Goal: Information Seeking & Learning: Find specific fact

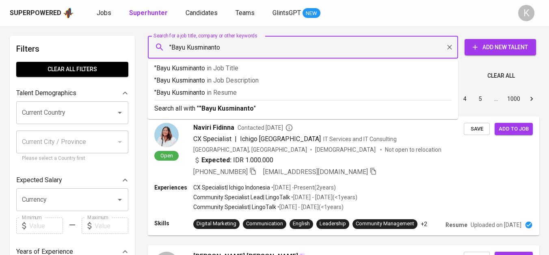
type input ""Bayu Kusminanto""
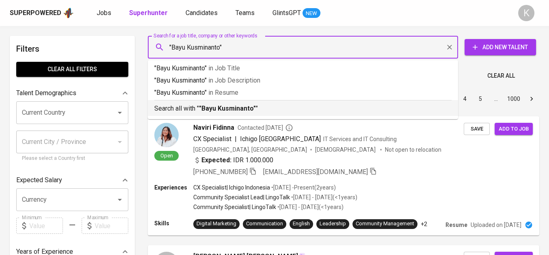
click at [235, 107] on b ""Bayu Kusminanto"" at bounding box center [227, 108] width 57 height 8
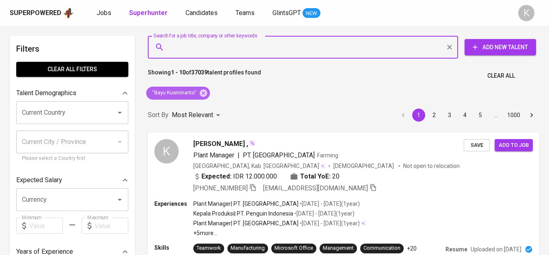
drag, startPoint x: 205, startPoint y: 89, endPoint x: 102, endPoint y: 4, distance: 133.4
click at [205, 89] on icon at bounding box center [203, 93] width 9 height 9
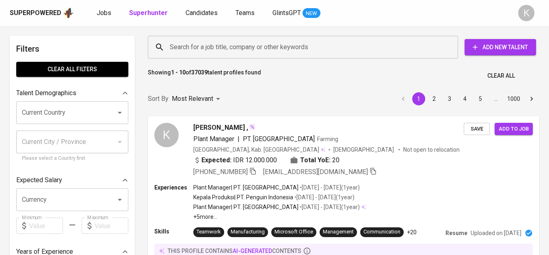
click at [210, 46] on input "Search for a job title, company or other keywords" at bounding box center [305, 46] width 275 height 15
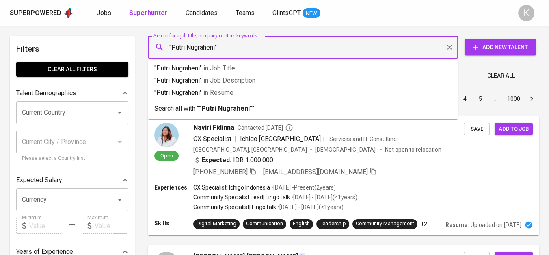
type input ""Putri Nugraheni""
click at [296, 45] on input ""Putri Nugraheni"" at bounding box center [305, 46] width 275 height 15
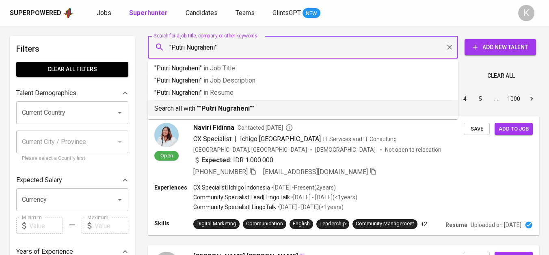
click at [255, 104] on p "Search all with " "Putri Nugraheni" "" at bounding box center [303, 109] width 298 height 10
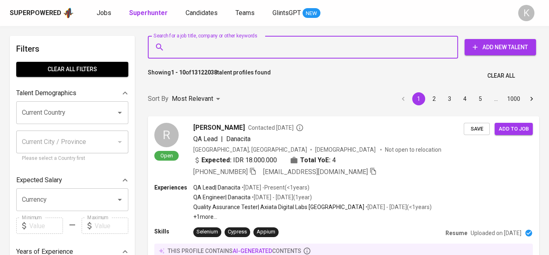
drag, startPoint x: 0, startPoint y: 0, endPoint x: 191, endPoint y: 43, distance: 195.3
click at [191, 43] on input "Search for a job title, company or other keywords" at bounding box center [305, 46] width 275 height 15
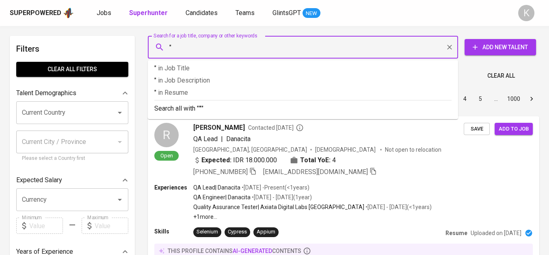
paste input "Ayu ratna Komala"
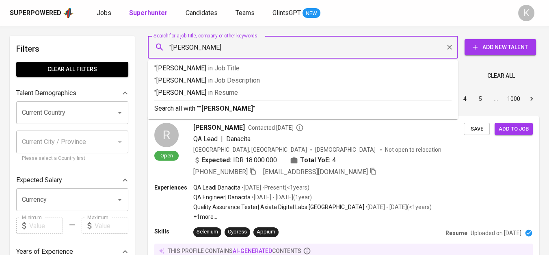
type input ""Ayu ratna Komala""
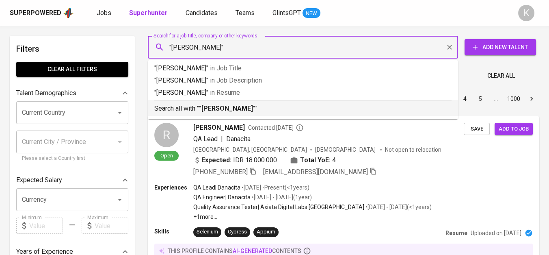
click at [224, 114] on li "Search all with " "Ayu ratna Komala" "" at bounding box center [303, 108] width 311 height 16
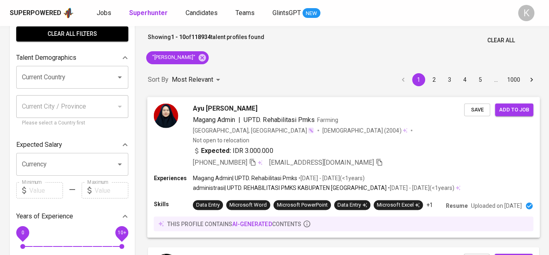
scroll to position [45, 0]
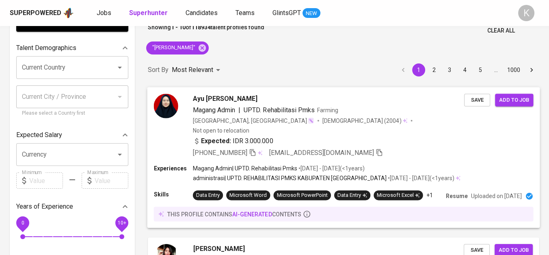
click at [220, 93] on span "Ayu Ratna Komala" at bounding box center [225, 98] width 65 height 10
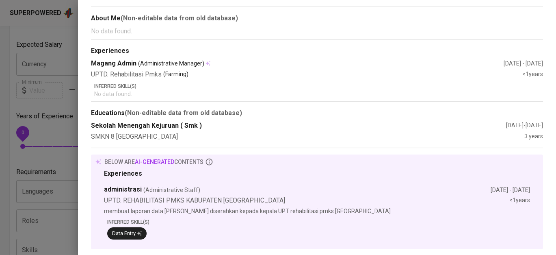
scroll to position [0, 0]
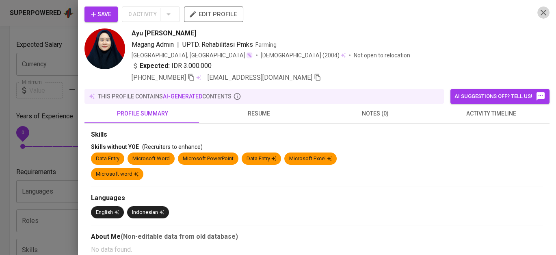
click at [539, 15] on icon "button" at bounding box center [544, 13] width 10 height 10
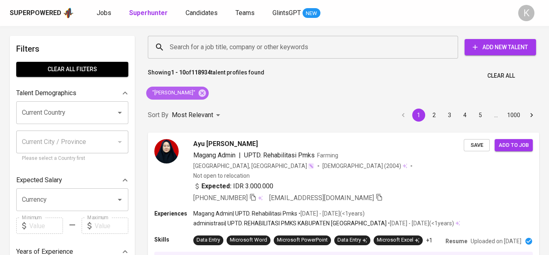
drag, startPoint x: 200, startPoint y: 94, endPoint x: 204, endPoint y: 3, distance: 90.7
click at [201, 94] on icon at bounding box center [202, 92] width 7 height 7
